Goal: Task Accomplishment & Management: Use online tool/utility

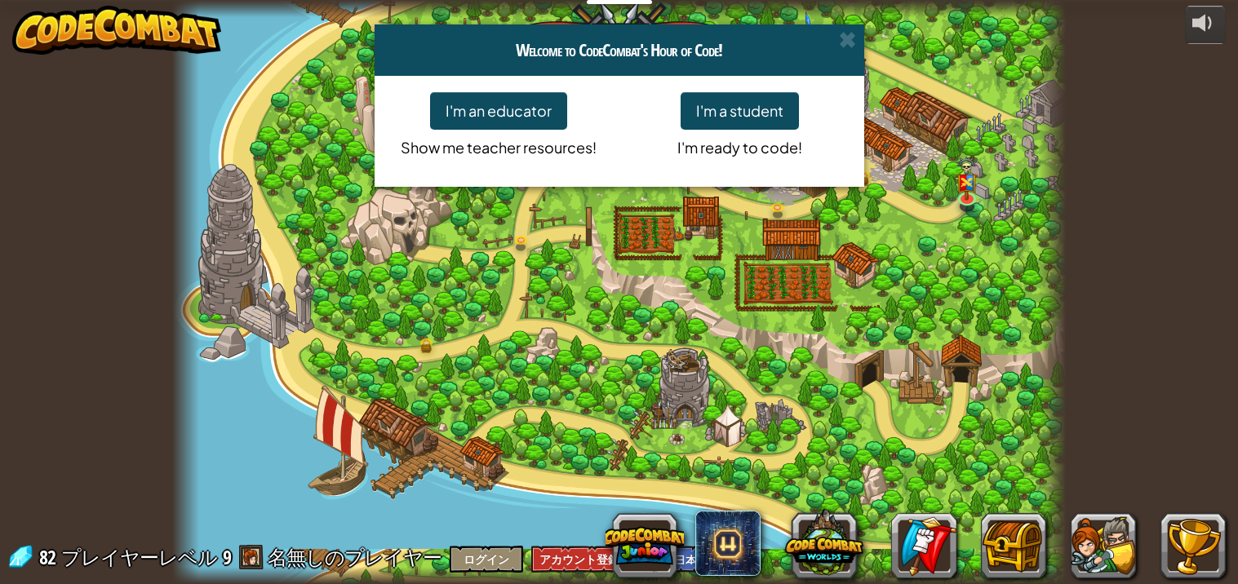
select select "ja"
click at [849, 46] on span at bounding box center [847, 39] width 17 height 17
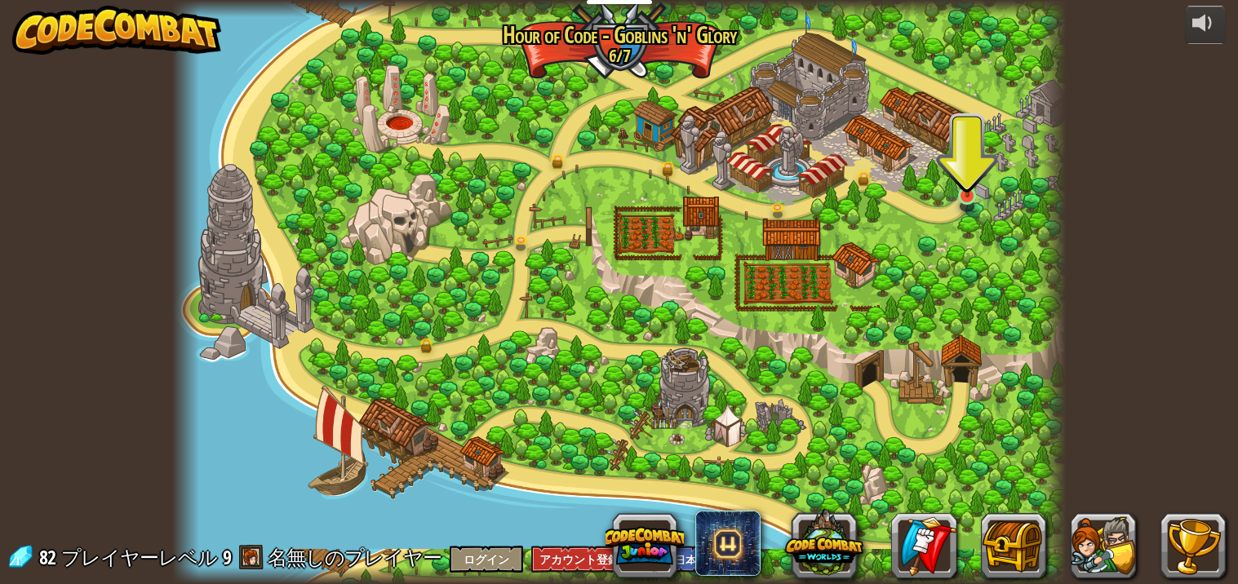
click at [962, 191] on img at bounding box center [967, 169] width 22 height 58
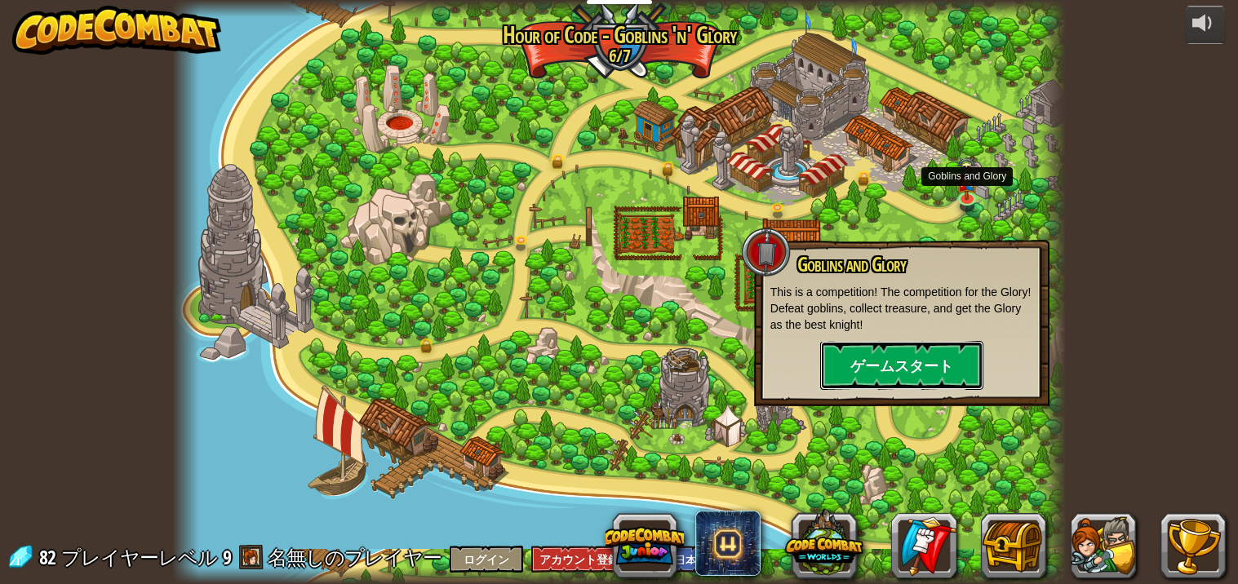
click at [878, 387] on button "ゲームスタート" at bounding box center [901, 365] width 163 height 49
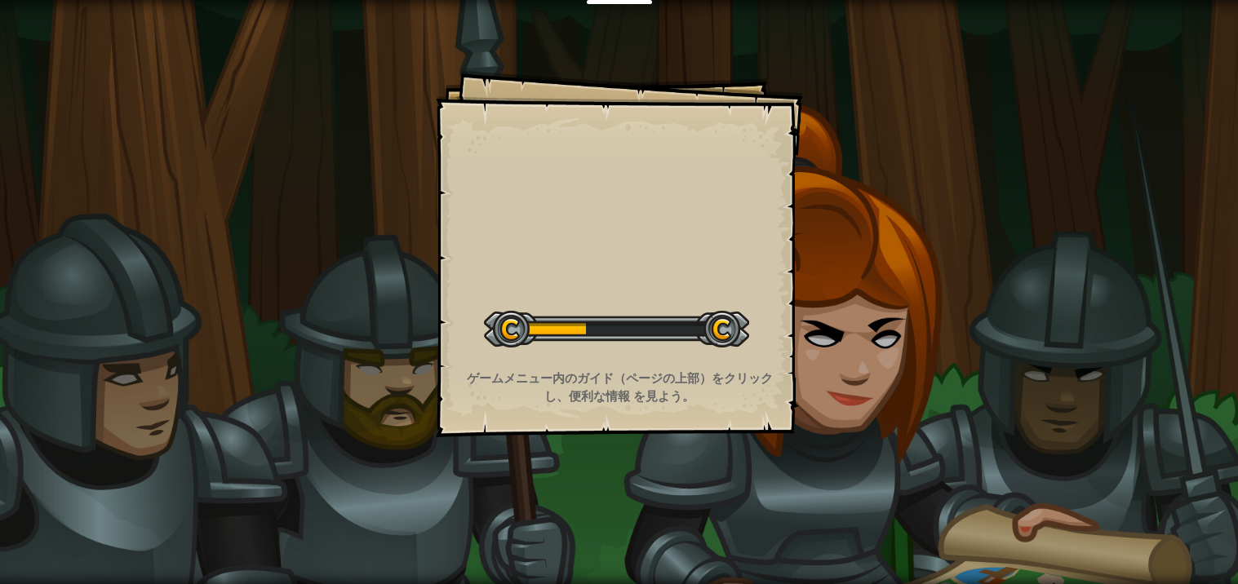
click at [588, 371] on strong "ゲームメニュー内のガイド（ページの上部）をクリックし、便利な情報 を見よう。" at bounding box center [620, 387] width 306 height 34
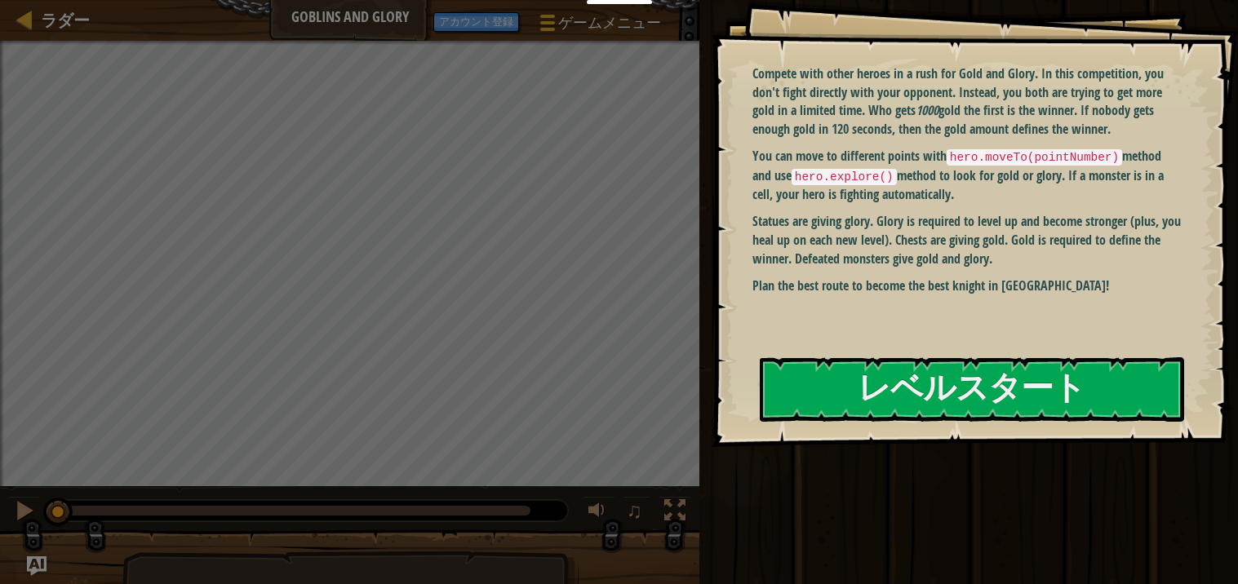
click at [1010, 439] on div at bounding box center [972, 456] width 424 height 37
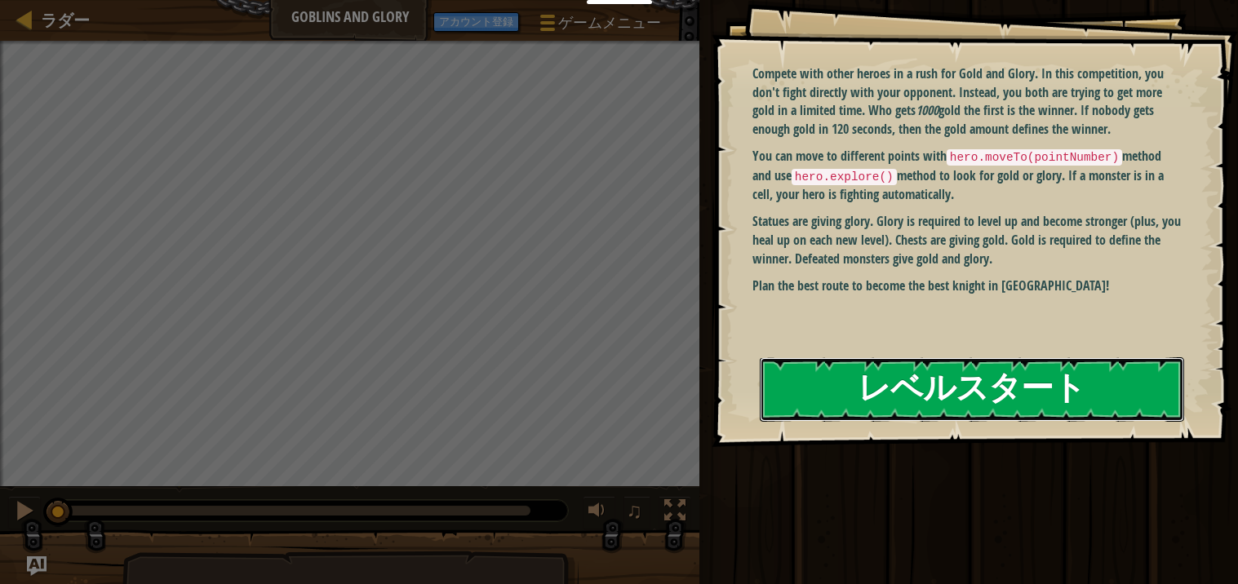
click at [1033, 407] on button "レベルスタート" at bounding box center [972, 389] width 424 height 64
